Goal: Find specific page/section: Find specific page/section

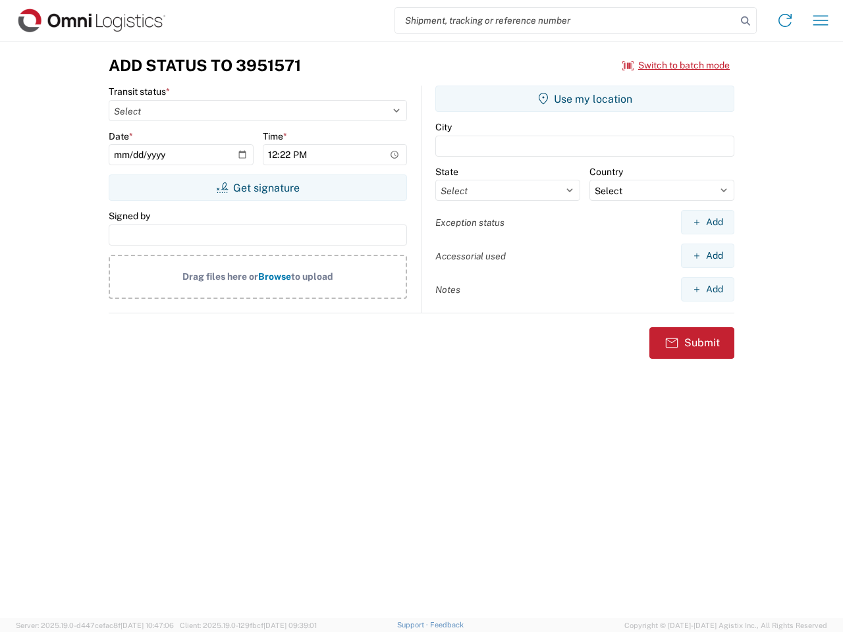
click at [566, 20] on input "search" at bounding box center [565, 20] width 341 height 25
click at [745, 21] on icon at bounding box center [745, 21] width 18 height 18
click at [785, 20] on icon at bounding box center [784, 20] width 21 height 21
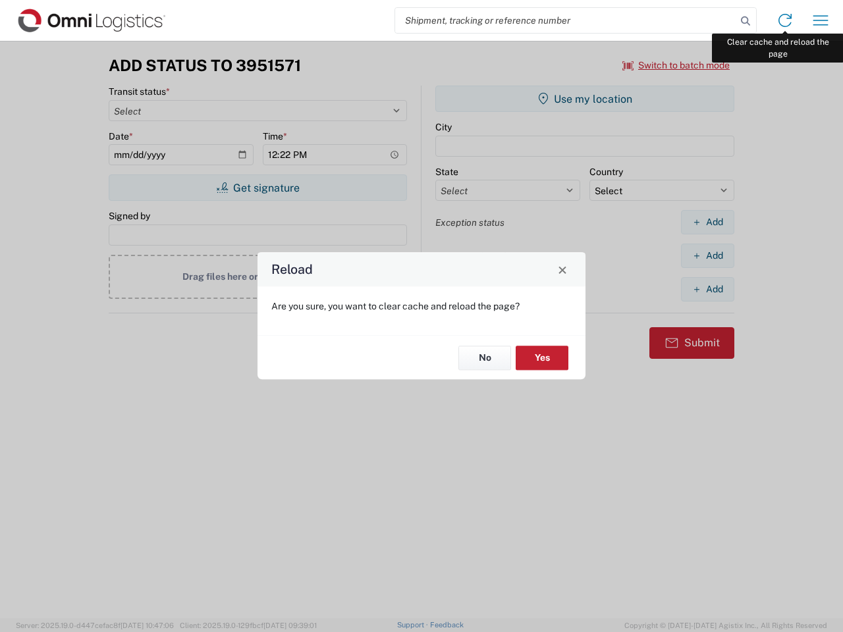
click at [821, 20] on div "Reload Are you sure, you want to clear cache and reload the page? No Yes" at bounding box center [421, 316] width 843 height 632
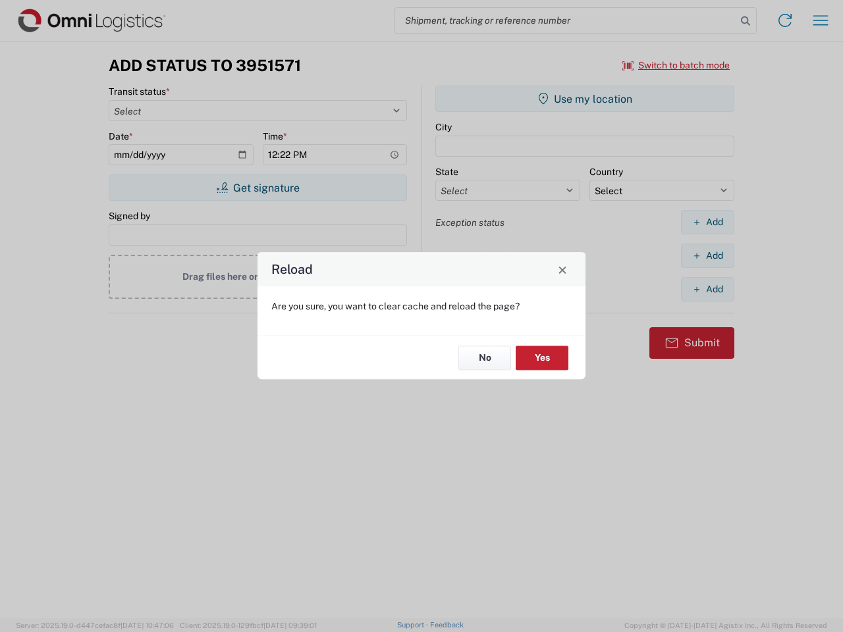
click at [676, 65] on div "Reload Are you sure, you want to clear cache and reload the page? No Yes" at bounding box center [421, 316] width 843 height 632
click at [257, 188] on div "Reload Are you sure, you want to clear cache and reload the page? No Yes" at bounding box center [421, 316] width 843 height 632
click at [585, 99] on div "Reload Are you sure, you want to clear cache and reload the page? No Yes" at bounding box center [421, 316] width 843 height 632
click at [707, 222] on div "Reload Are you sure, you want to clear cache and reload the page? No Yes" at bounding box center [421, 316] width 843 height 632
click at [707, 256] on div "Reload Are you sure, you want to clear cache and reload the page? No Yes" at bounding box center [421, 316] width 843 height 632
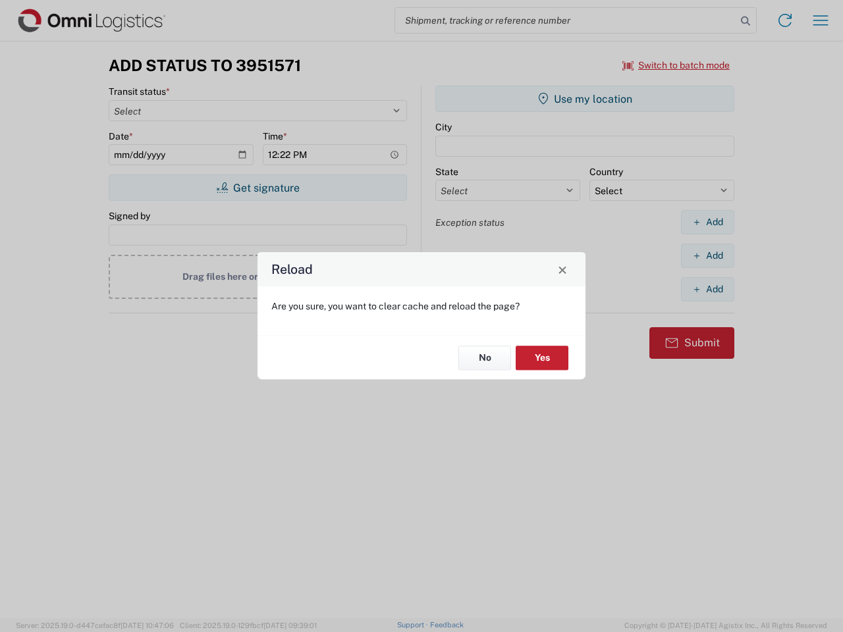
click at [707, 289] on div "Reload Are you sure, you want to clear cache and reload the page? No Yes" at bounding box center [421, 316] width 843 height 632
